Goal: Information Seeking & Learning: Understand process/instructions

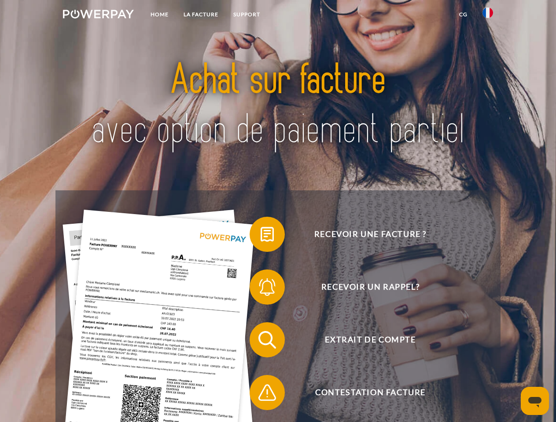
click at [98, 15] on img at bounding box center [98, 14] width 71 height 9
click at [488, 15] on img at bounding box center [487, 12] width 11 height 11
click at [463, 15] on link "CG" at bounding box center [463, 15] width 23 height 16
click at [261, 236] on span at bounding box center [254, 235] width 44 height 44
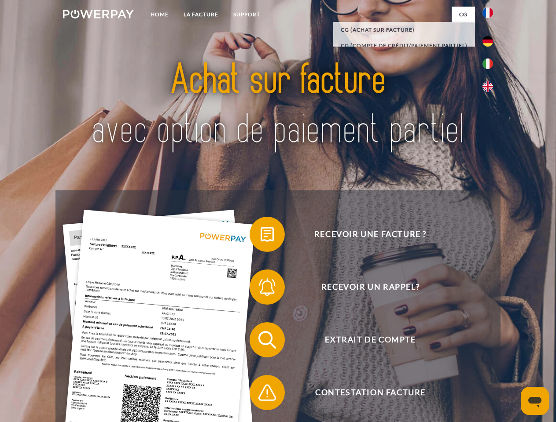
click at [261, 289] on span at bounding box center [254, 287] width 44 height 44
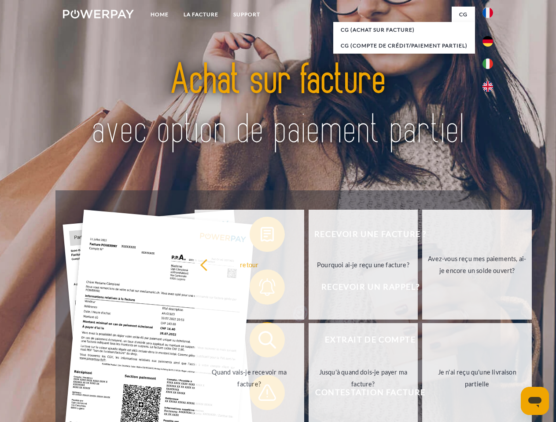
click at [308, 342] on link "Jusqu'à quand dois-je payer ma facture?" at bounding box center [363, 378] width 110 height 110
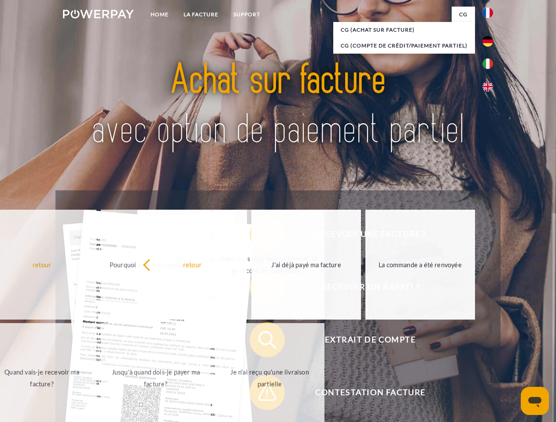
click at [261, 395] on span at bounding box center [254, 393] width 44 height 44
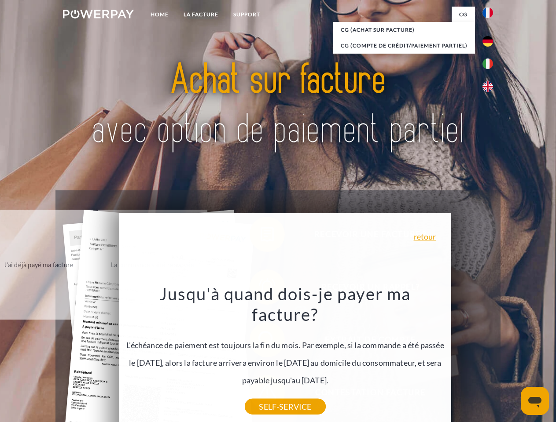
click at [535, 401] on icon "Ouvrir la fenêtre de messagerie" at bounding box center [534, 402] width 13 height 11
